Goal: Find contact information: Find contact information

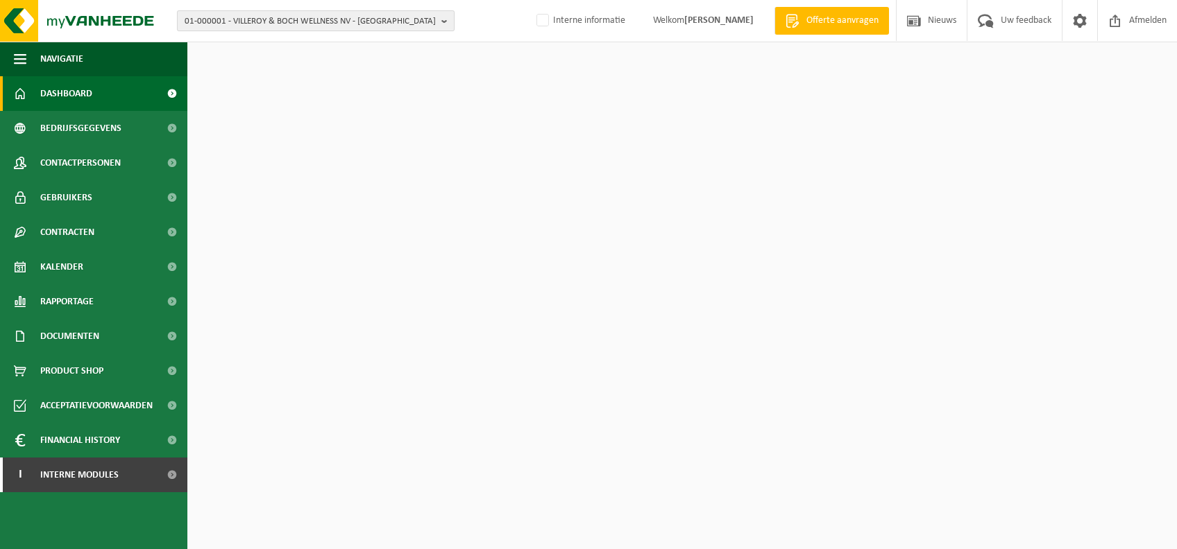
click at [294, 28] on span "01-000001 - VILLEROY & BOCH WELLNESS NV - ROESELARE" at bounding box center [310, 21] width 251 height 21
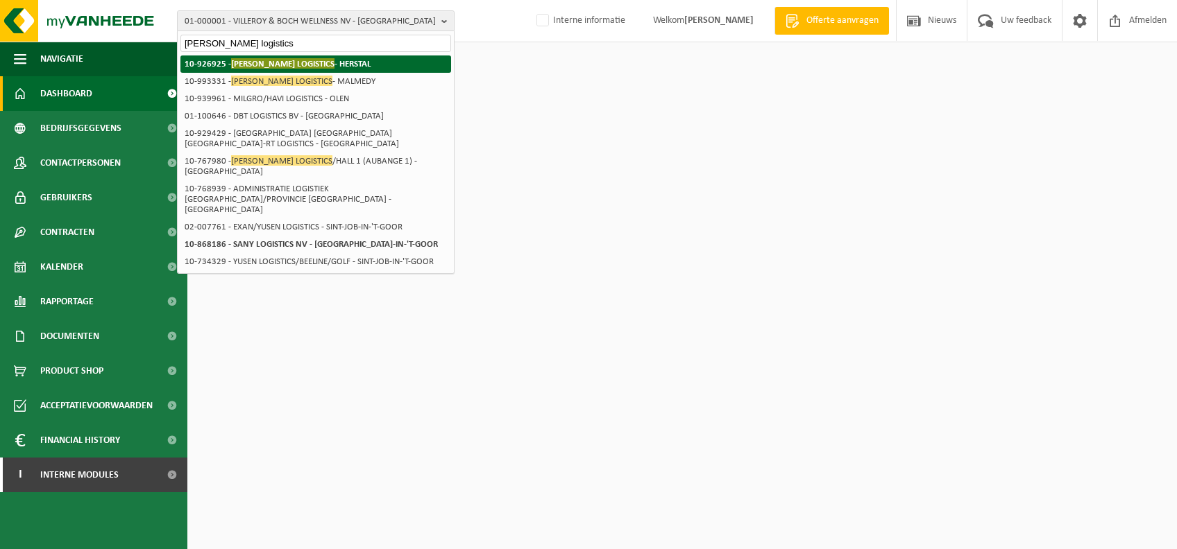
type input "jost logistics"
click at [303, 65] on strong "10-926925 - JOST LOGISTICS - HERSTAL" at bounding box center [278, 63] width 187 height 10
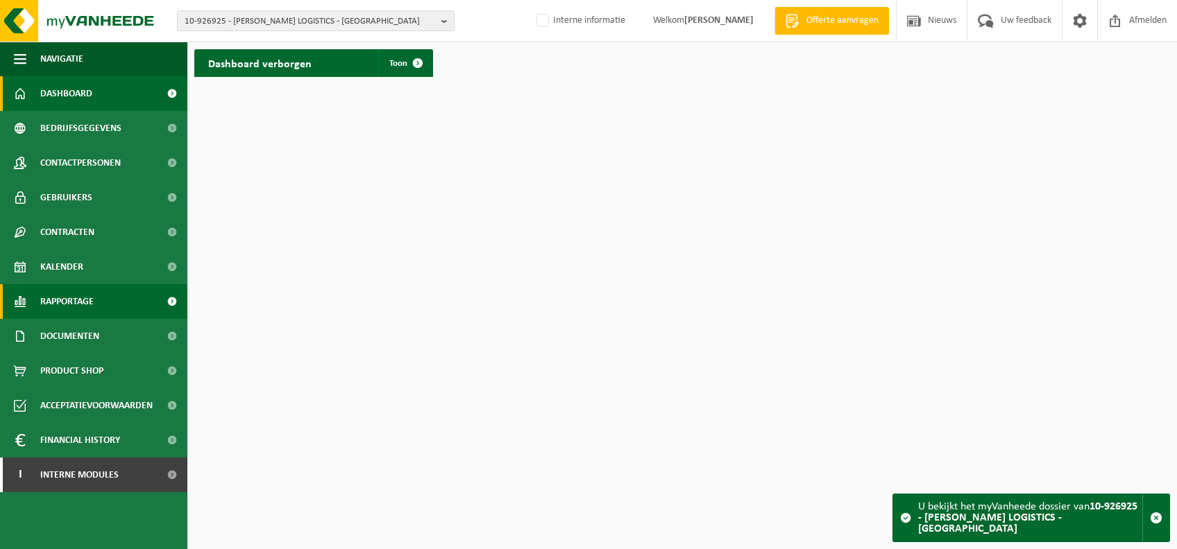
click at [96, 308] on link "Rapportage" at bounding box center [93, 301] width 187 height 35
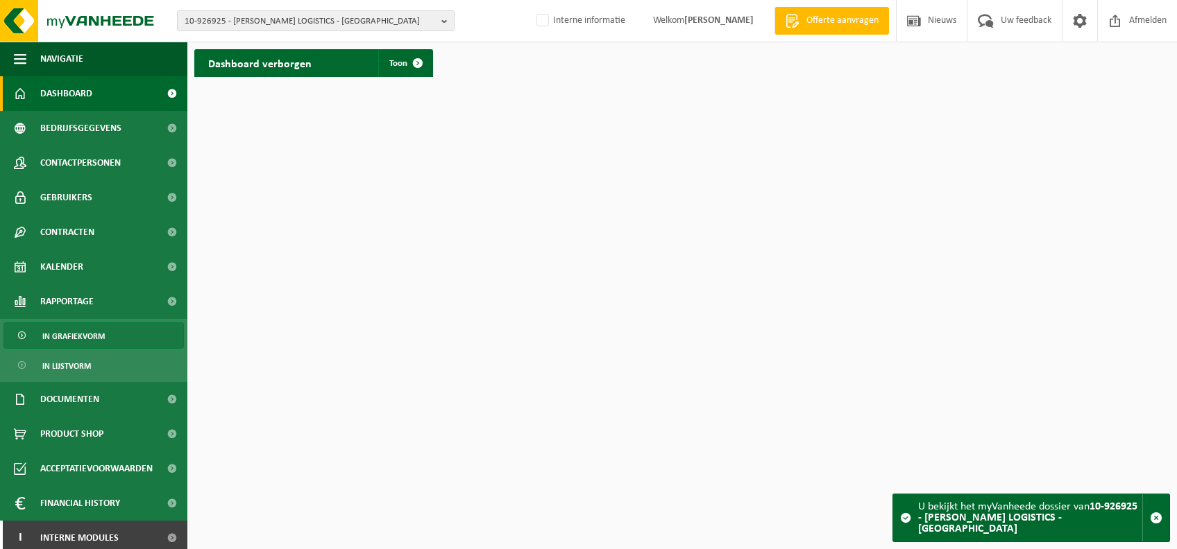
click at [92, 335] on span "In grafiekvorm" at bounding box center [73, 336] width 62 height 26
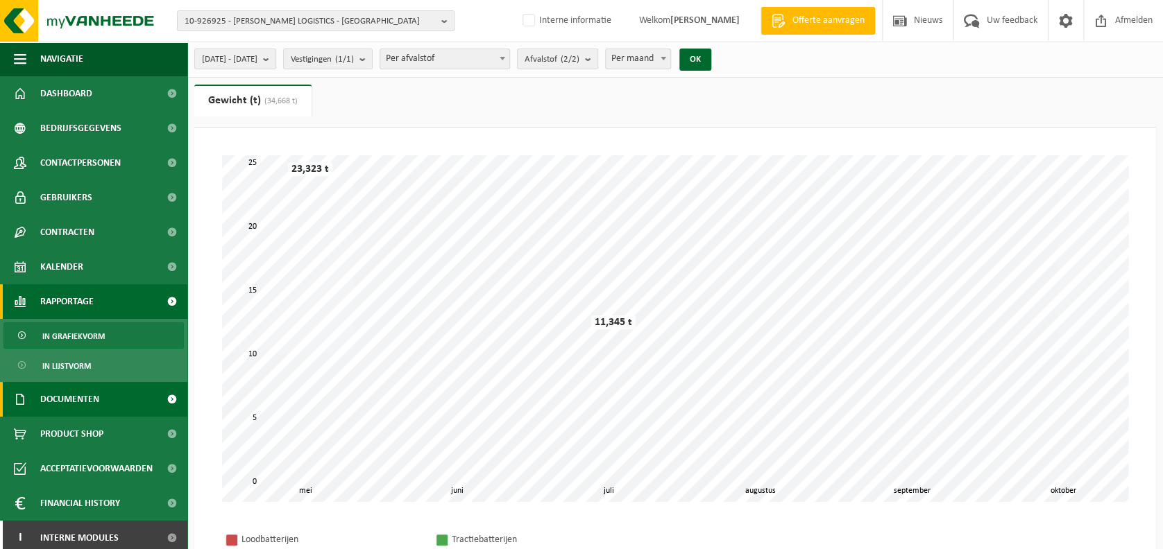
click at [90, 409] on span "Documenten" at bounding box center [69, 399] width 59 height 35
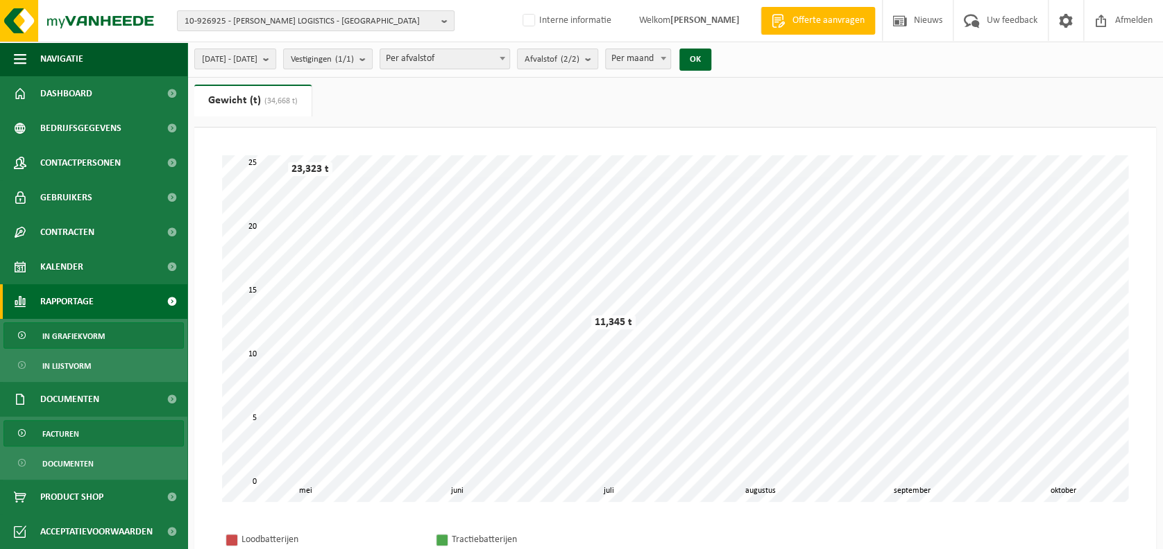
click at [94, 441] on link "Facturen" at bounding box center [93, 433] width 180 height 26
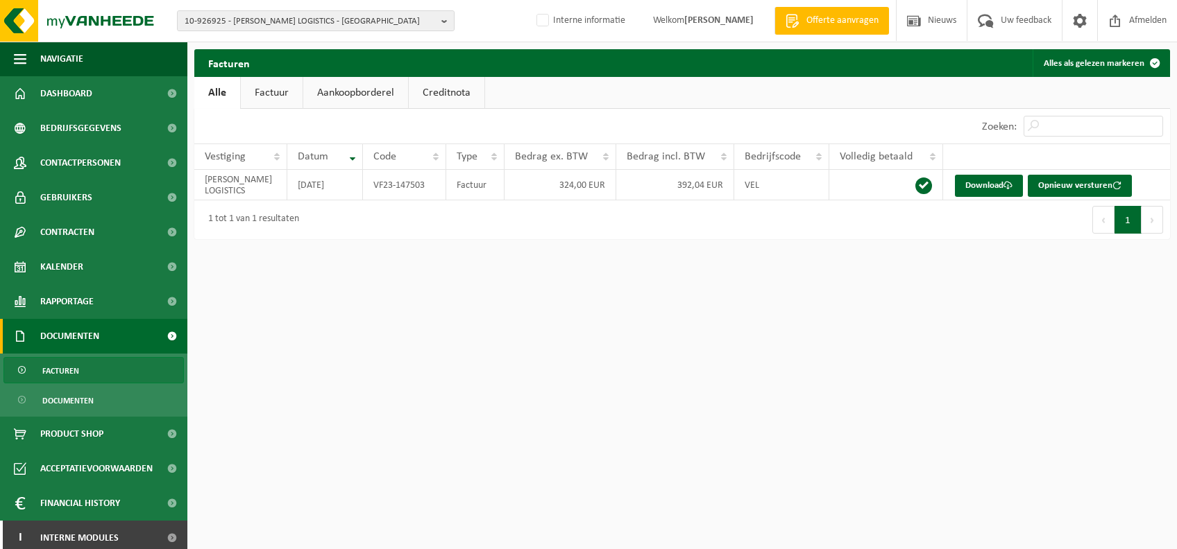
click at [343, 94] on link "Aankoopborderel" at bounding box center [355, 93] width 105 height 32
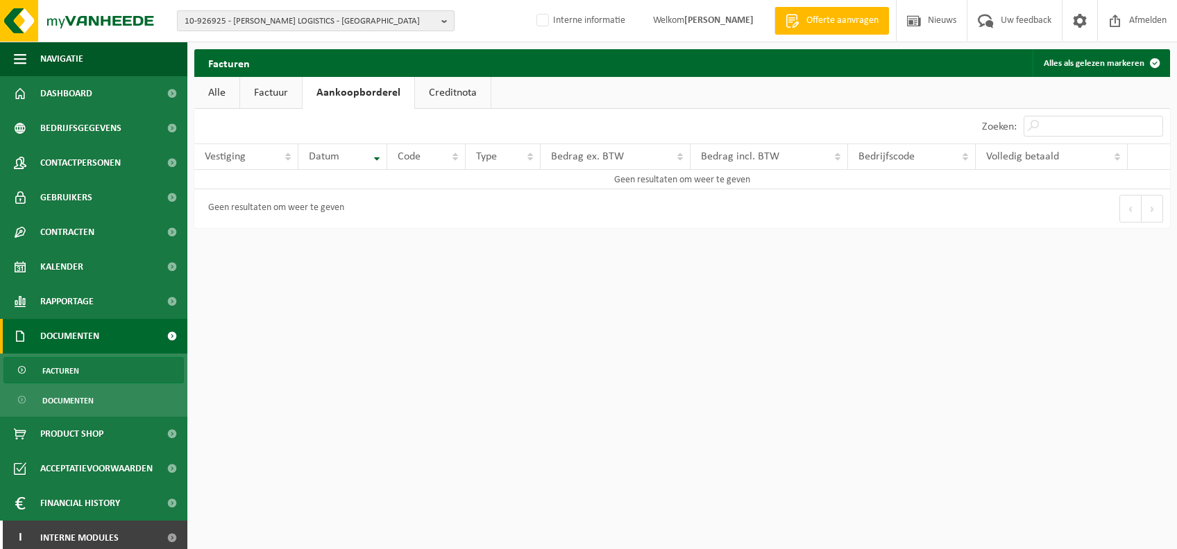
click at [294, 28] on span "10-926925 - [PERSON_NAME] LOGISTICS - [GEOGRAPHIC_DATA]" at bounding box center [310, 21] width 251 height 21
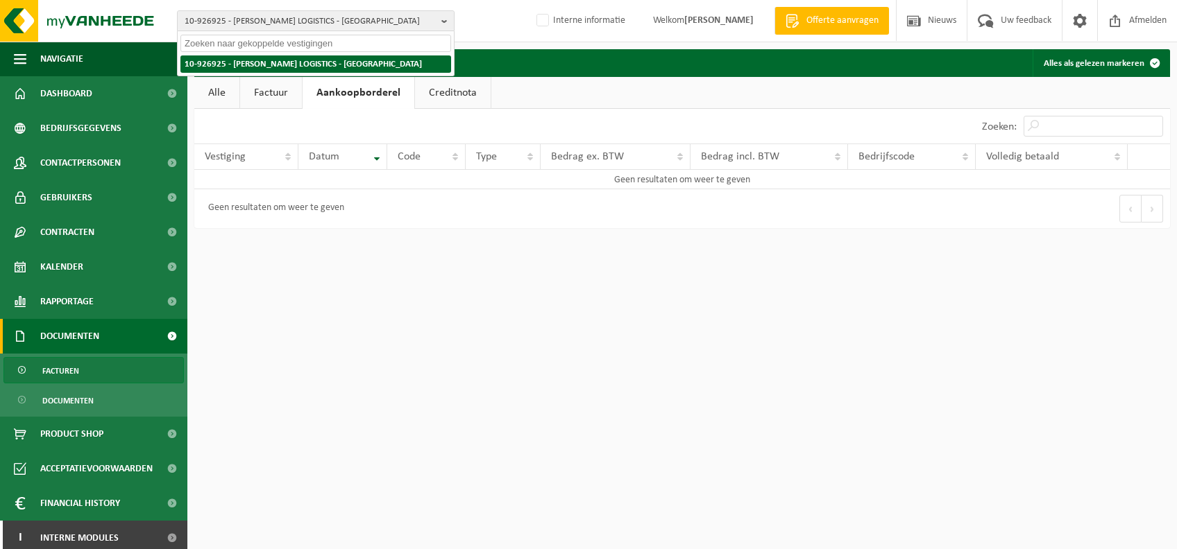
click at [305, 61] on strong "10-926925 - [PERSON_NAME] LOGISTICS - [GEOGRAPHIC_DATA]" at bounding box center [303, 64] width 237 height 9
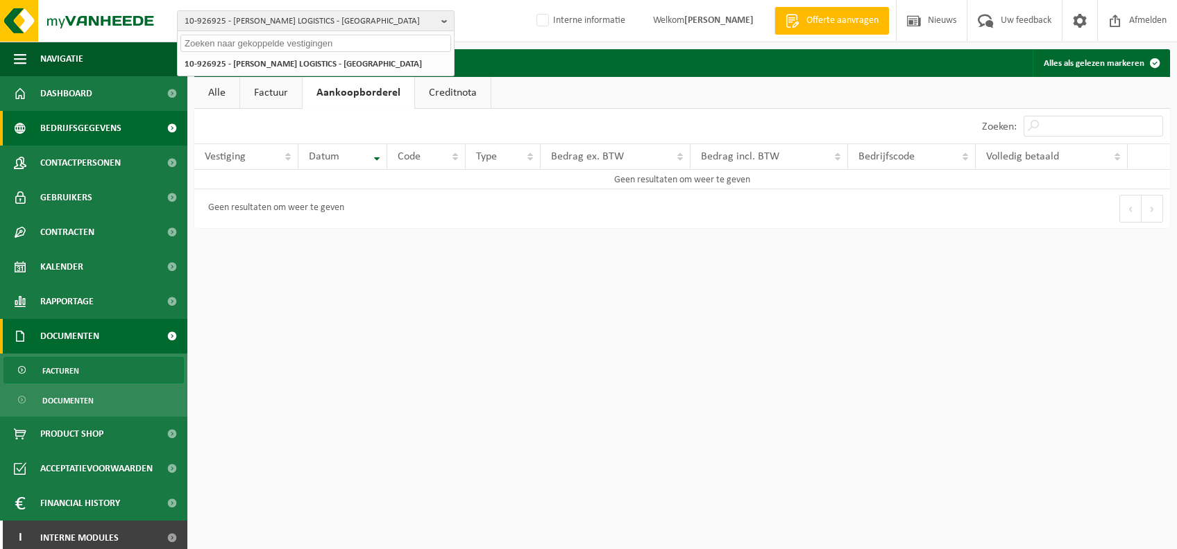
click at [100, 126] on span "Bedrijfsgegevens" at bounding box center [80, 128] width 81 height 35
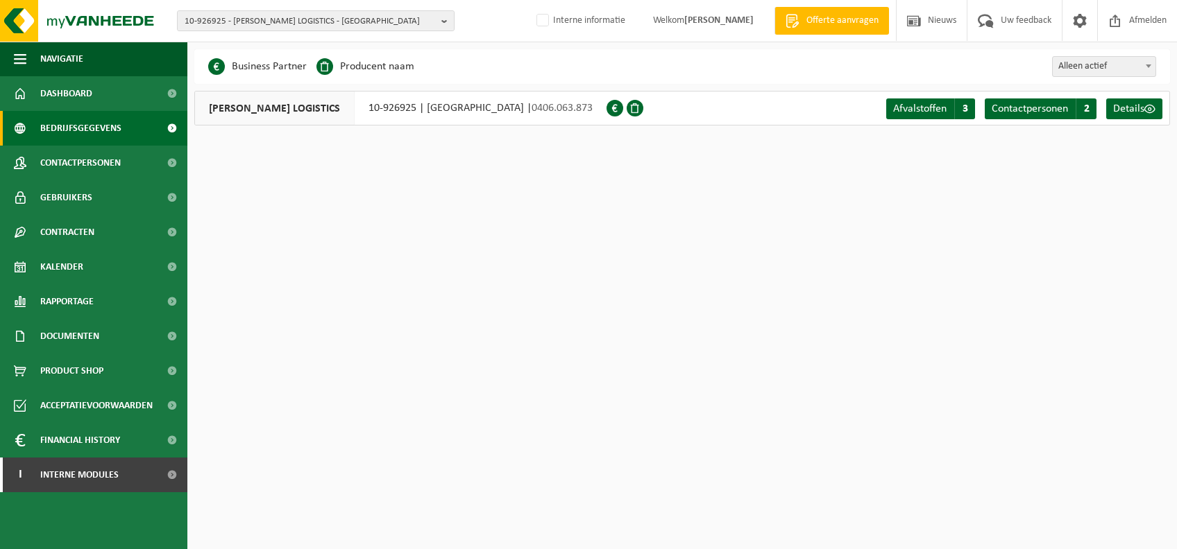
drag, startPoint x: 618, startPoint y: 105, endPoint x: 681, endPoint y: 109, distance: 63.2
click at [606, 109] on div "[PERSON_NAME] LOGISTICS 10-926925 | [GEOGRAPHIC_DATA][STREET_ADDRESS] | 0406.06…" at bounding box center [400, 108] width 412 height 35
click at [592, 108] on span "0406.063.873" at bounding box center [561, 108] width 61 height 11
drag, startPoint x: 621, startPoint y: 105, endPoint x: 681, endPoint y: 111, distance: 59.9
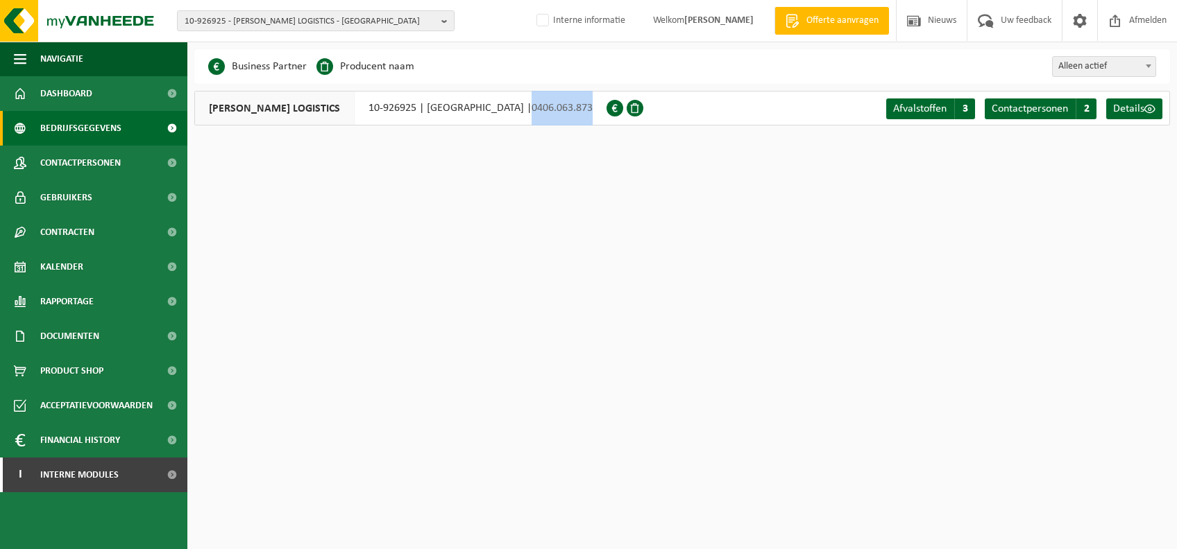
click at [592, 111] on span "0406.063.873" at bounding box center [561, 108] width 61 height 11
drag, startPoint x: 309, startPoint y: 108, endPoint x: 356, endPoint y: 110, distance: 46.5
click at [356, 110] on div "[PERSON_NAME] LOGISTICS 10-926925 | [GEOGRAPHIC_DATA][STREET_ADDRESS] | 0406.06…" at bounding box center [400, 108] width 412 height 35
copy div "10-926925"
